Goal: Task Accomplishment & Management: Manage account settings

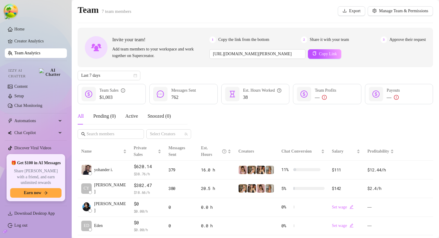
click at [208, 68] on div "Invite your team! Add team members to your workspace and work together on Super…" at bounding box center [255, 160] width 355 height 264
click at [237, 71] on div "Last 7 days" at bounding box center [255, 76] width 355 height 10
